Goal: Check status: Check status

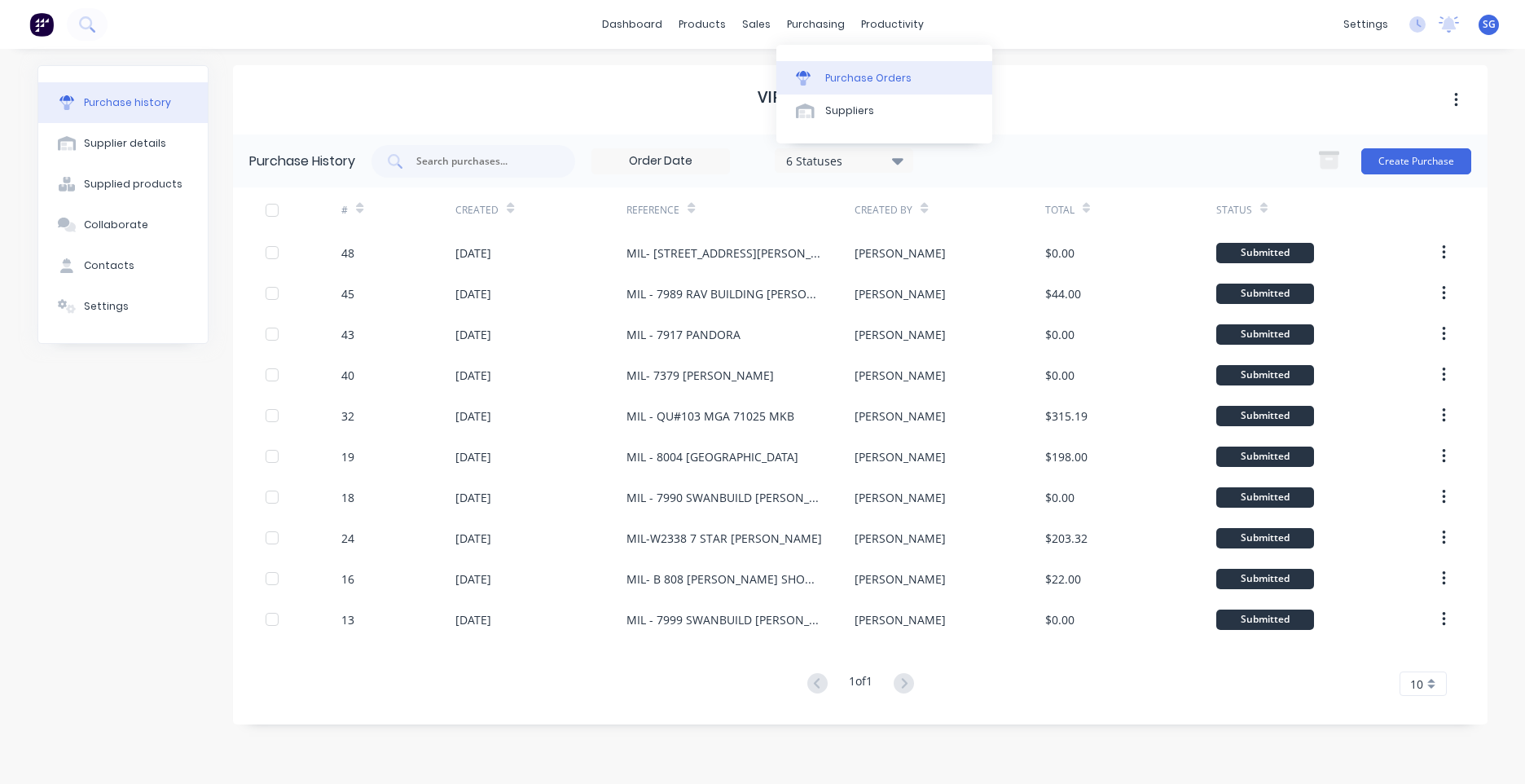
click at [823, 64] on link "Purchase Orders" at bounding box center [884, 77] width 216 height 33
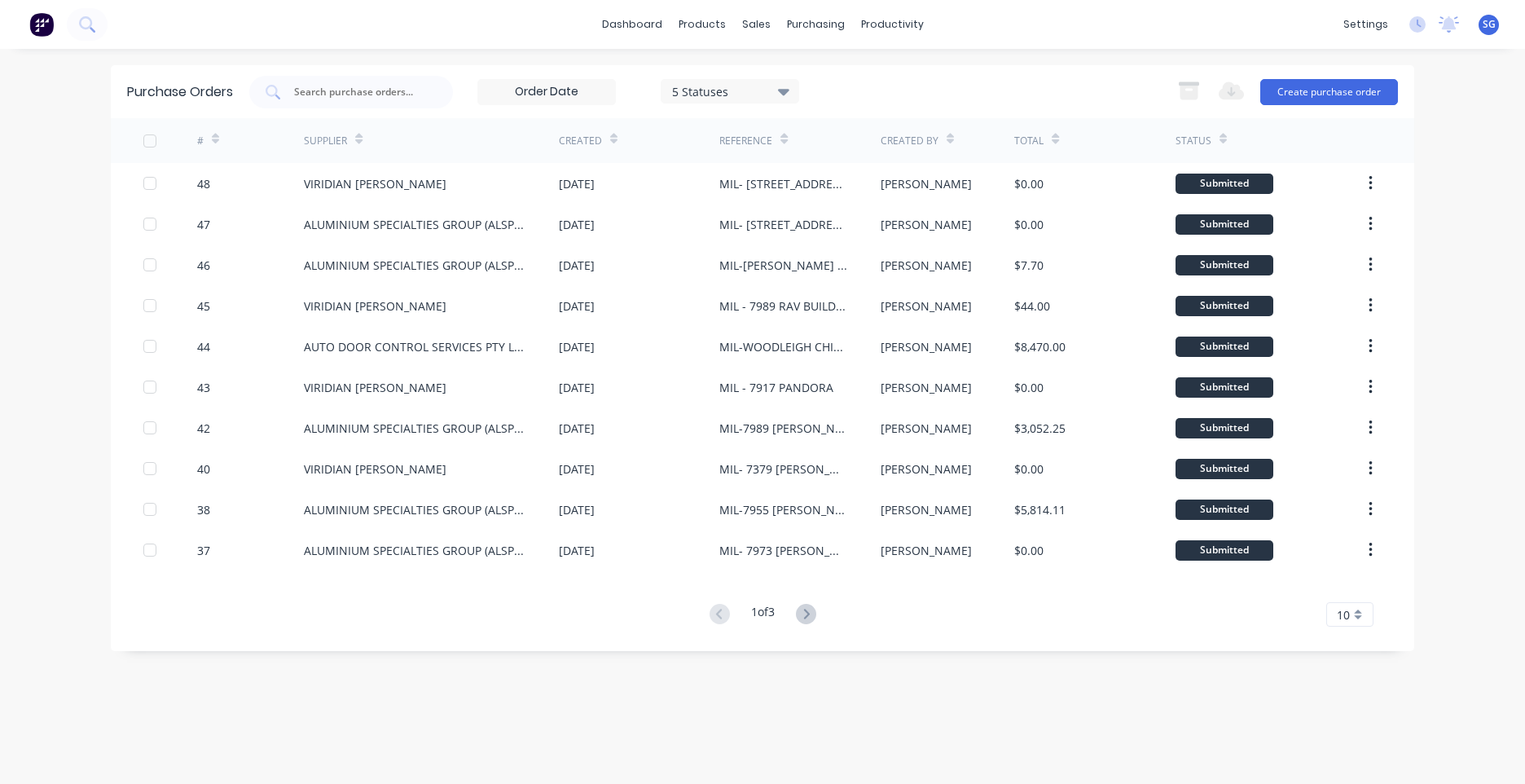
click at [797, 621] on button at bounding box center [806, 615] width 30 height 24
click at [806, 614] on icon at bounding box center [806, 614] width 20 height 20
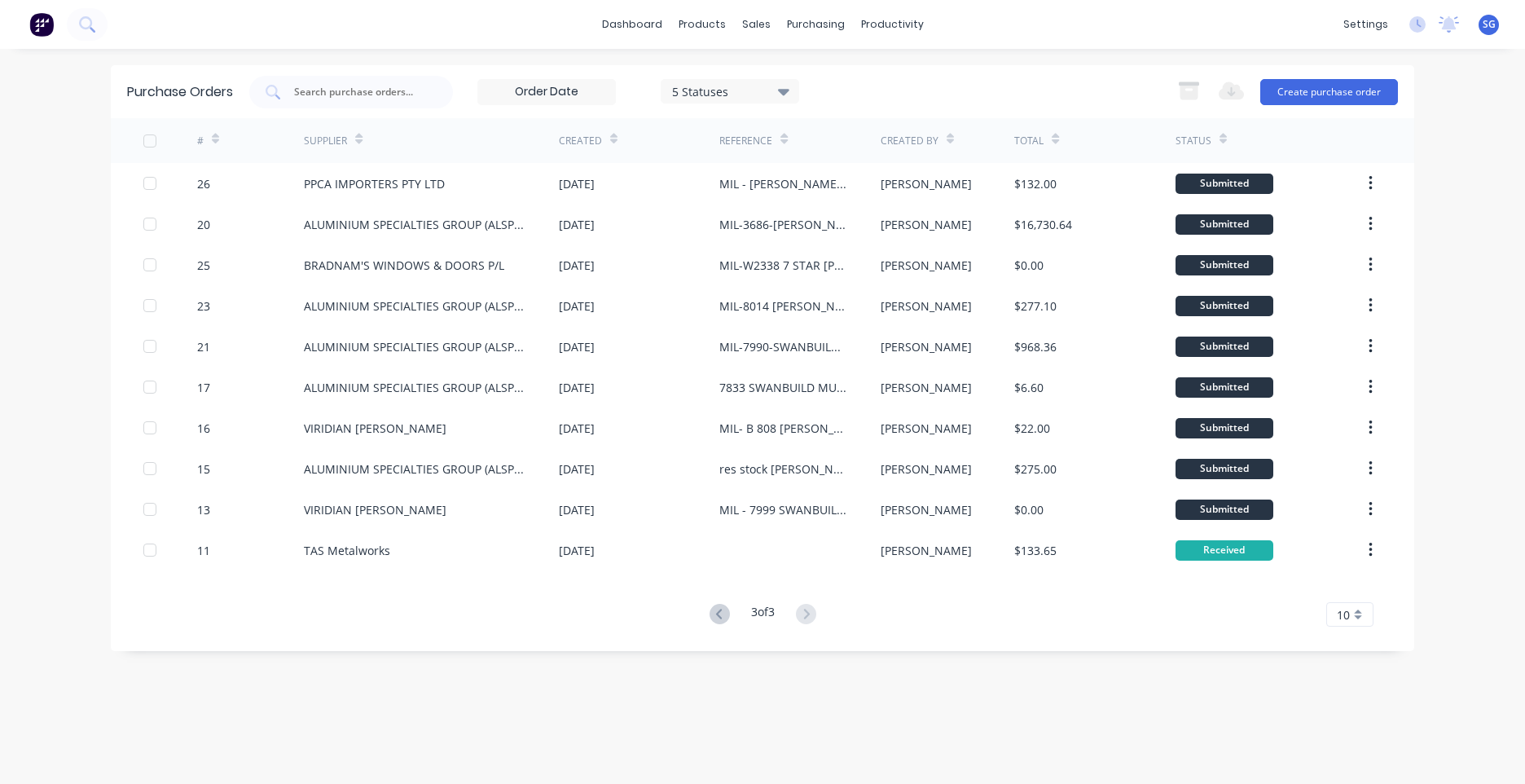
click at [696, 608] on div "3 of 3 10 5 10 15 20 25 30 35" at bounding box center [762, 615] width 1303 height 24
click at [709, 613] on icon at bounding box center [719, 614] width 20 height 20
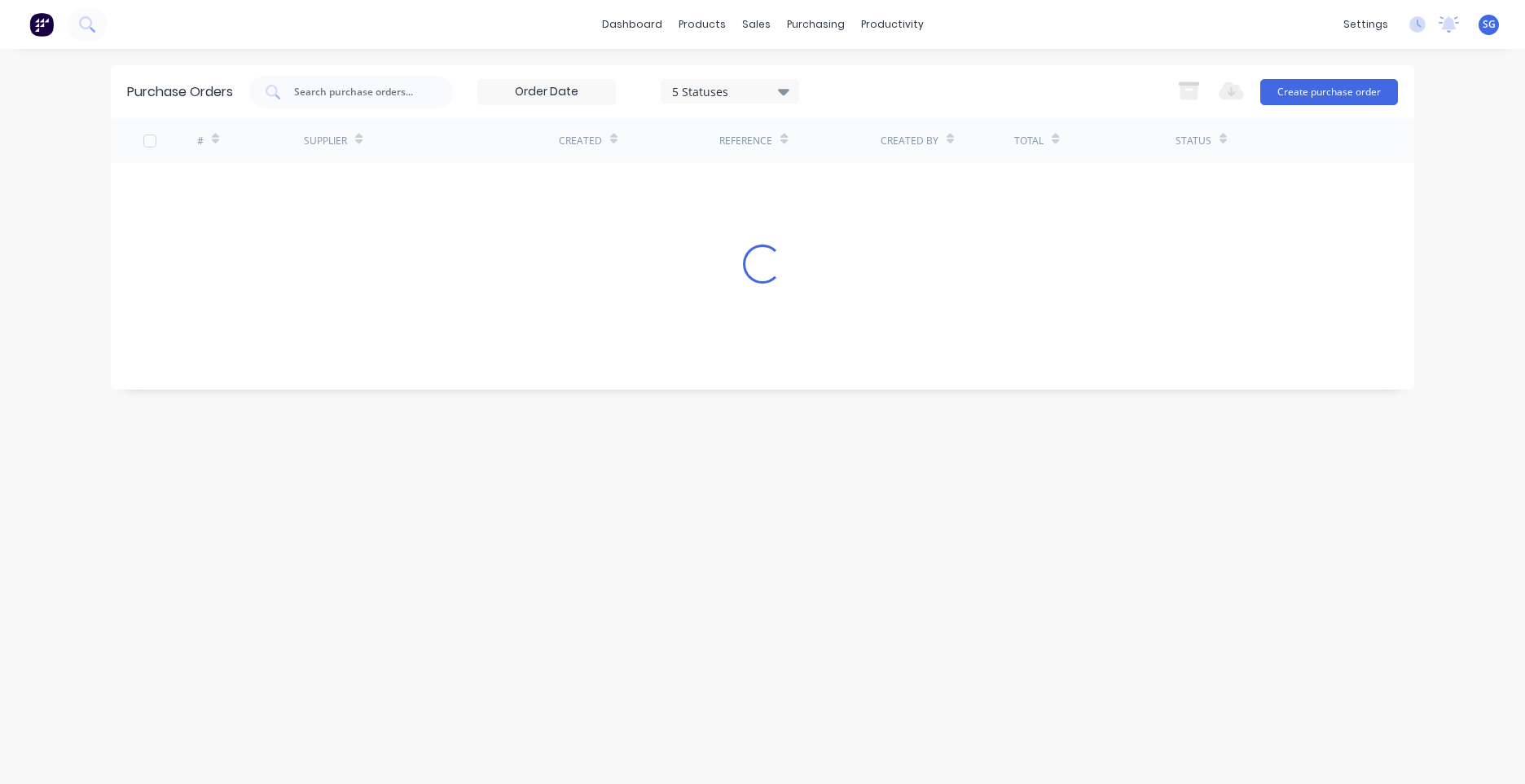
click at [1219, 133] on icon at bounding box center [1222, 139] width 7 height 12
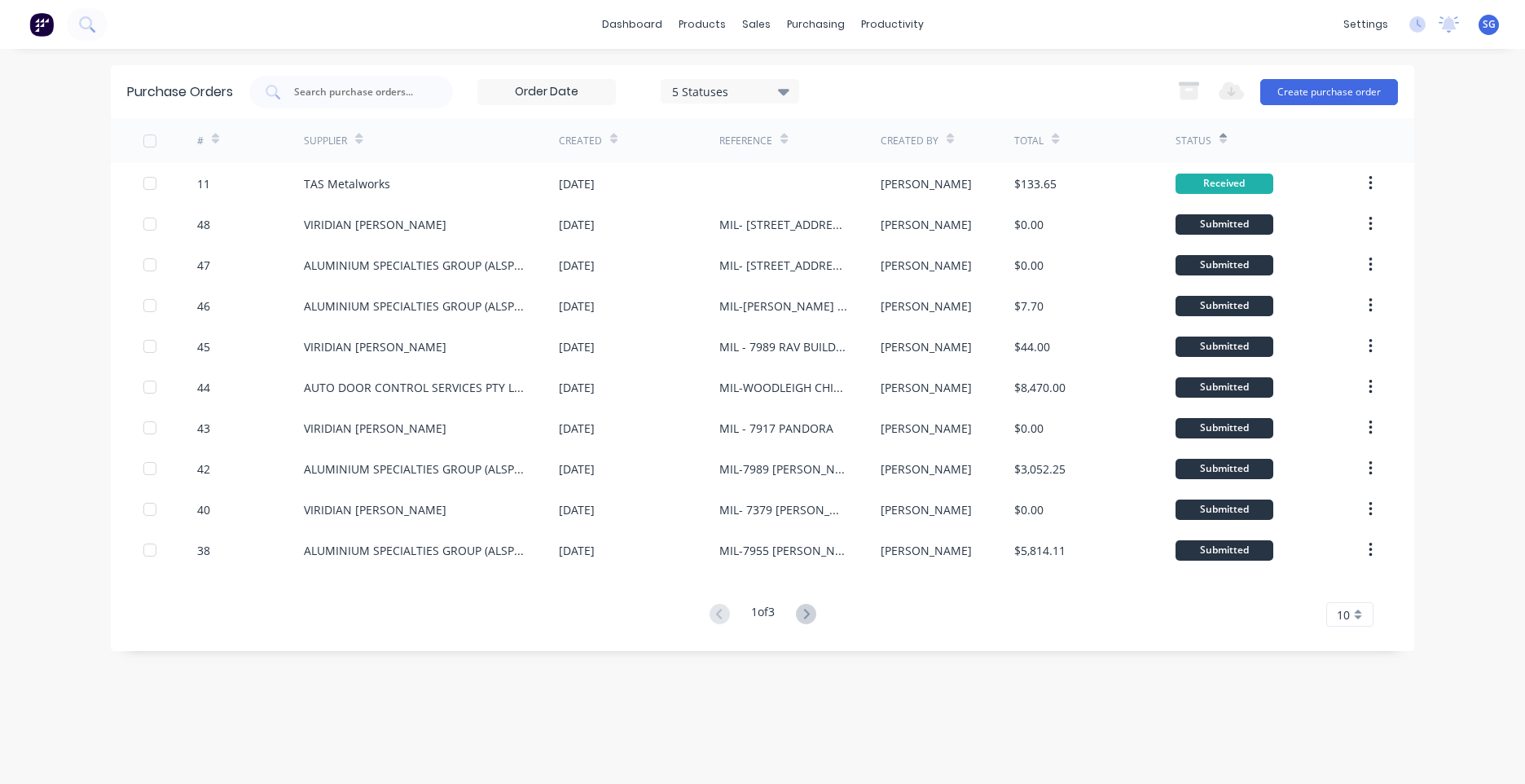
click at [1215, 134] on div "Status" at bounding box center [1200, 140] width 51 height 29
click at [604, 145] on div "Created" at bounding box center [588, 140] width 59 height 29
click at [610, 145] on div at bounding box center [613, 138] width 7 height 24
click at [612, 143] on icon at bounding box center [613, 141] width 7 height 5
